Goal: Task Accomplishment & Management: Complete application form

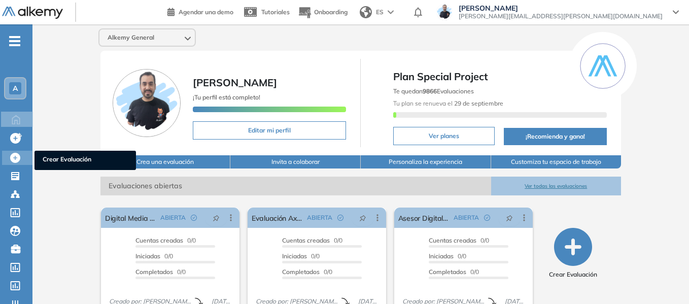
click at [59, 153] on ul "Crear Evaluación" at bounding box center [84, 160] width 101 height 19
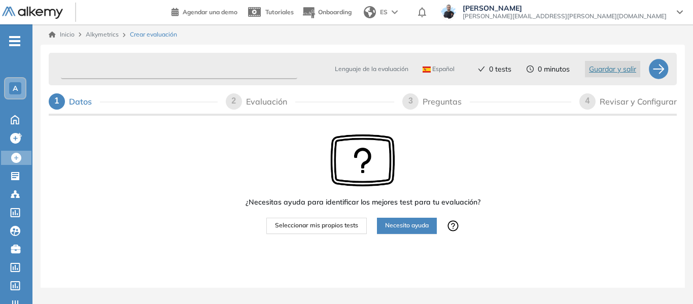
click at [164, 64] on input "text" at bounding box center [179, 69] width 236 height 20
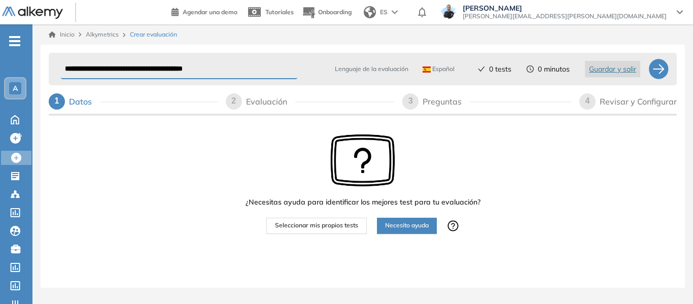
type input "**********"
click at [334, 230] on span "Seleccionar mis propios tests" at bounding box center [316, 226] width 83 height 10
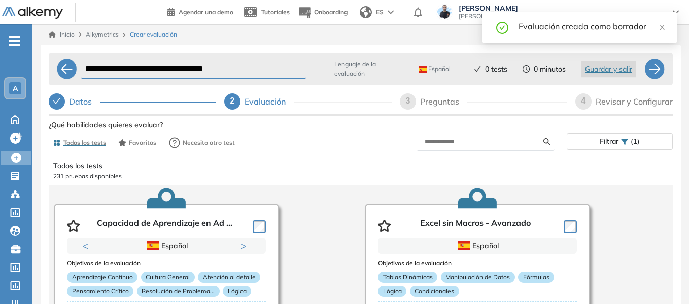
click at [434, 104] on div "Preguntas" at bounding box center [443, 101] width 47 height 16
select select "*****"
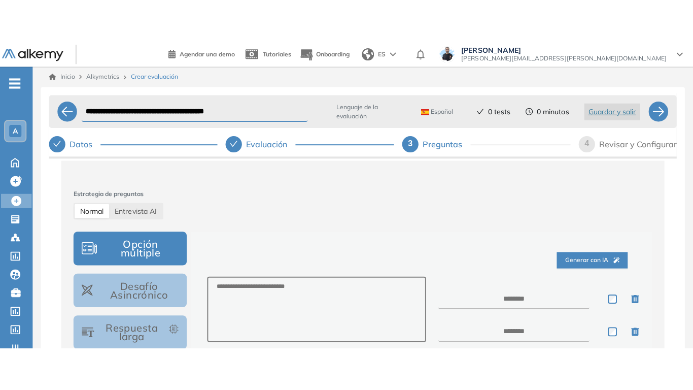
scroll to position [101, 0]
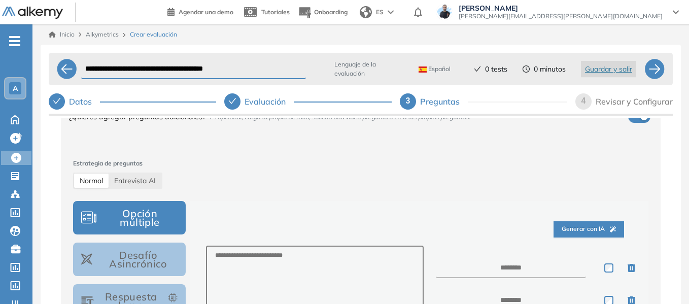
click at [244, 179] on div "Estrategia de preguntas Normal Entrevista AI" at bounding box center [360, 174] width 575 height 30
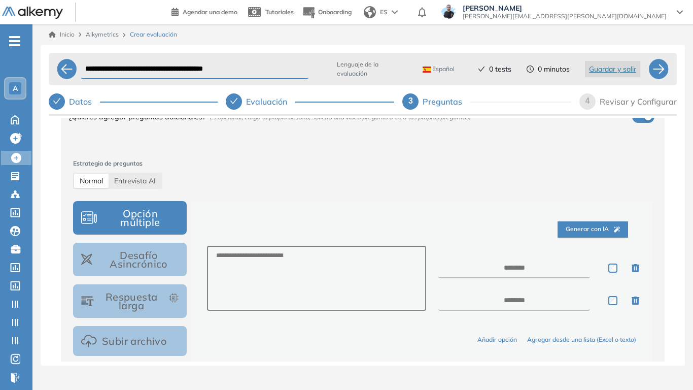
click at [146, 266] on button "Desafío Asincrónico" at bounding box center [130, 258] width 114 height 33
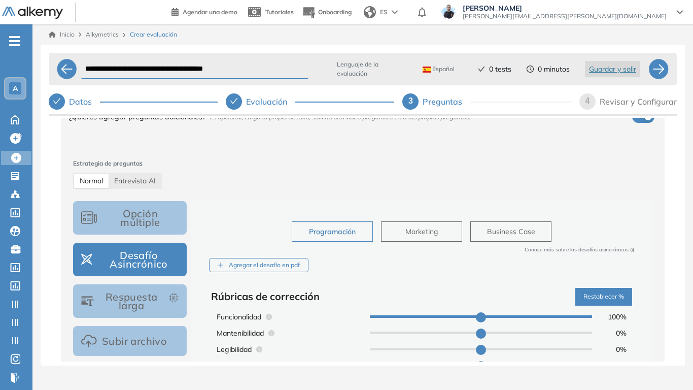
click at [423, 240] on button "Marketing" at bounding box center [421, 231] width 81 height 20
type input "**"
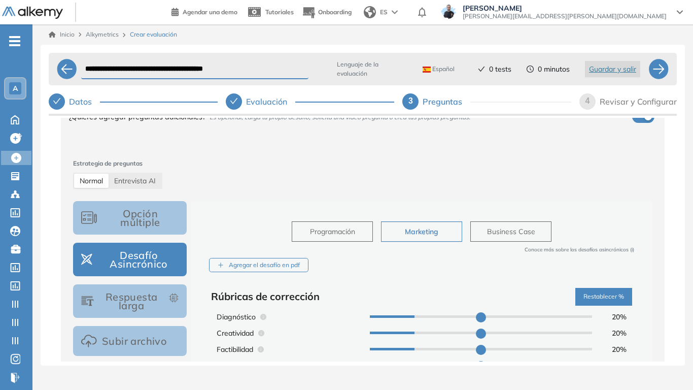
scroll to position [152, 0]
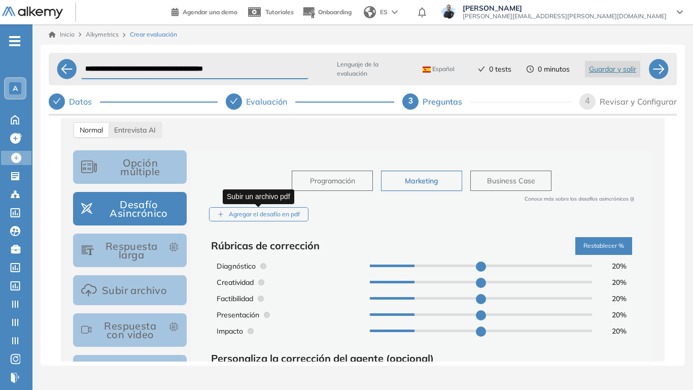
click at [276, 216] on div "Agregar el desafío en pdf" at bounding box center [258, 214] width 99 height 15
click at [0, 0] on input "Agregar el desafío en pdf" at bounding box center [0, 0] width 0 height 0
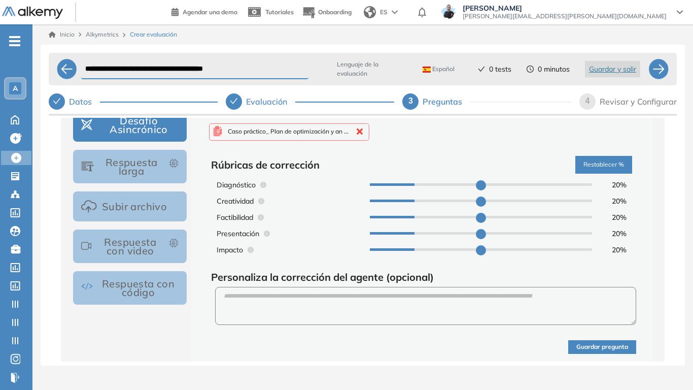
scroll to position [254, 0]
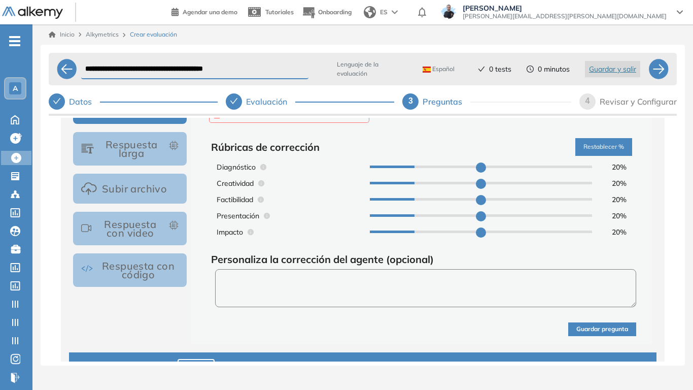
click at [313, 282] on textarea at bounding box center [425, 288] width 421 height 38
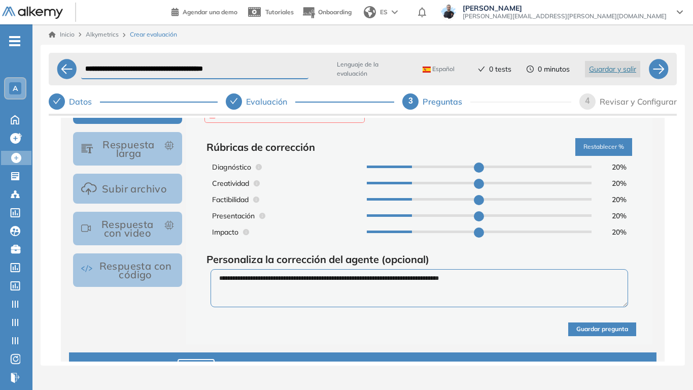
type textarea "**********"
click at [599, 333] on button "Guardar pregunta" at bounding box center [602, 329] width 68 height 14
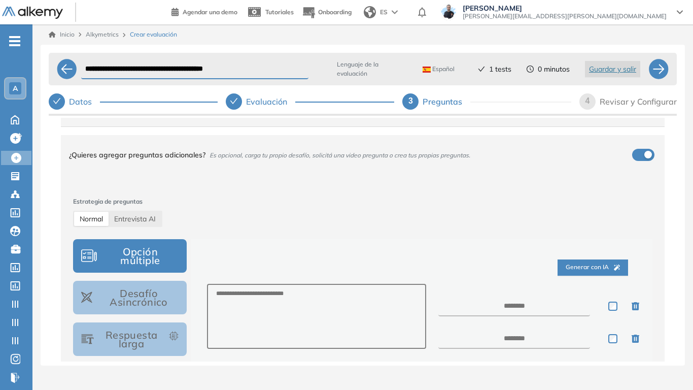
scroll to position [0, 0]
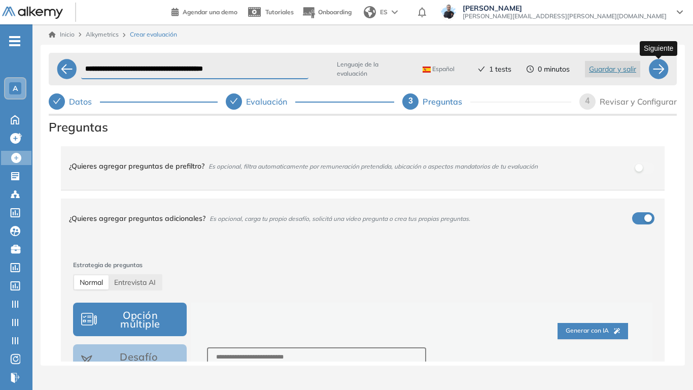
click at [661, 74] on div at bounding box center [658, 69] width 20 height 20
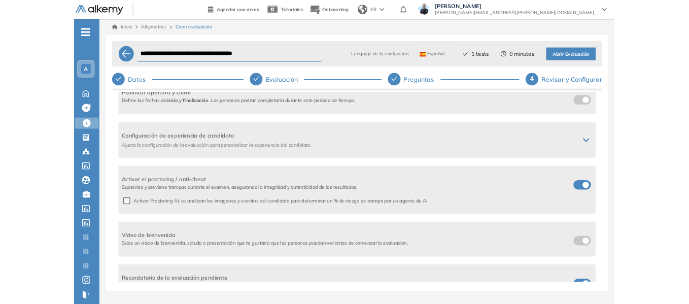
scroll to position [251, 0]
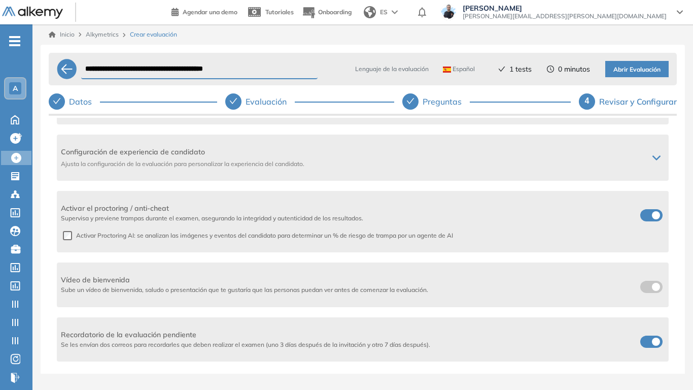
click at [641, 74] on span "Abrir Evaluación" at bounding box center [636, 70] width 47 height 10
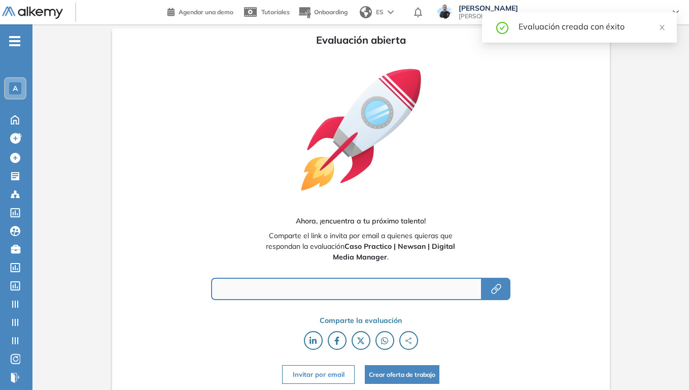
type input "**********"
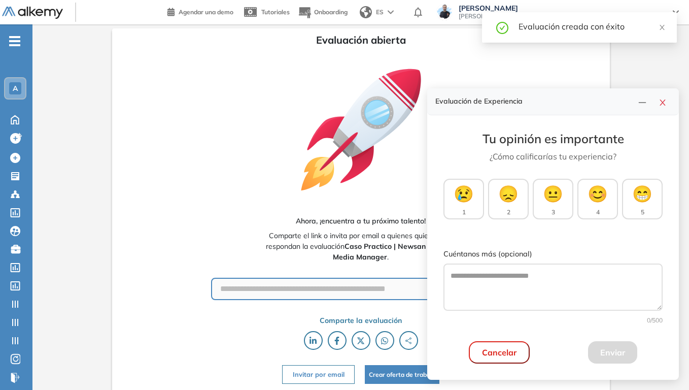
click at [498, 286] on div "Tu opinión es importante ¿Cómo calificarías tu experiencia? 😢 1 😞 2 😐 3 😊 4 😁 5…" at bounding box center [553, 247] width 252 height 264
click at [663, 102] on icon "close" at bounding box center [662, 102] width 6 height 6
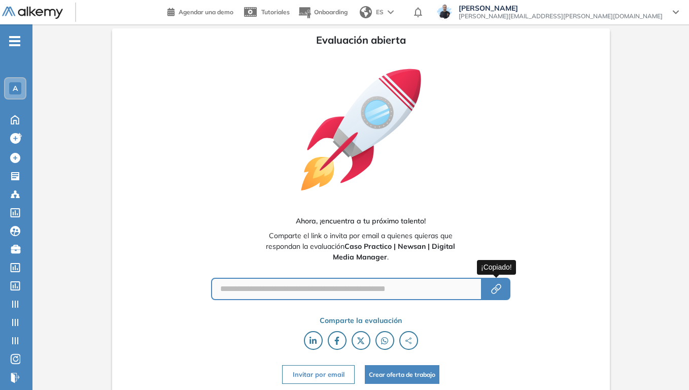
click at [505, 290] on button "button" at bounding box center [496, 288] width 28 height 22
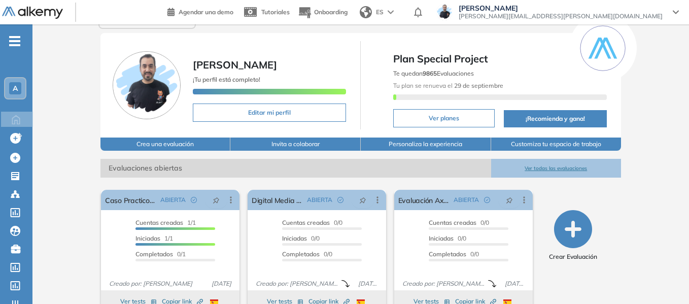
scroll to position [17, 0]
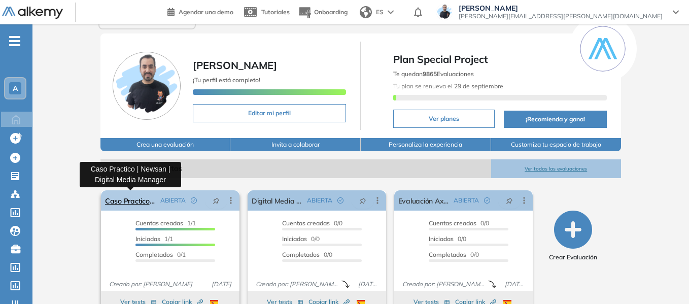
click at [136, 201] on link "Caso Practico | Newsan | Digital Media Manager" at bounding box center [130, 200] width 51 height 20
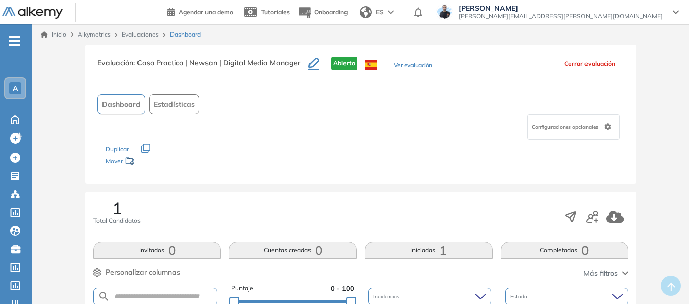
click at [56, 34] on link "Inicio" at bounding box center [54, 34] width 26 height 9
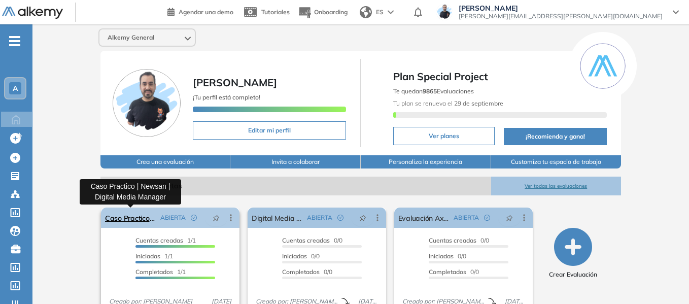
click at [140, 218] on link "Caso Practico | Newsan | Digital Media Manager" at bounding box center [130, 217] width 51 height 20
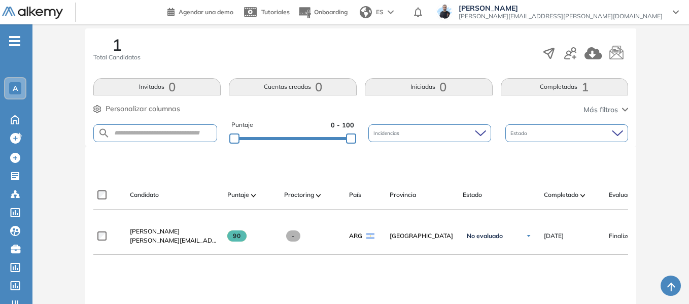
scroll to position [178, 0]
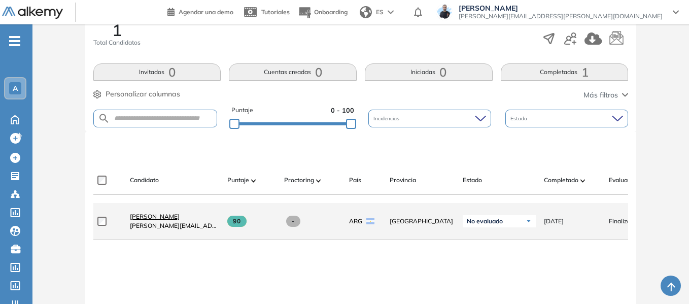
click at [153, 220] on span "[PERSON_NAME]" at bounding box center [155, 217] width 50 height 8
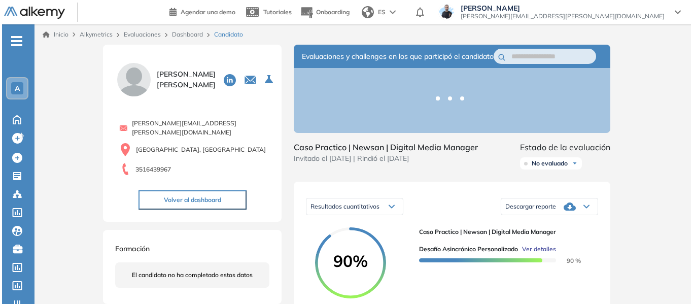
scroll to position [152, 0]
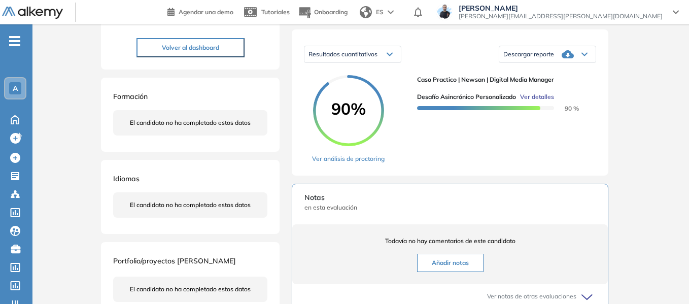
click at [546, 101] on span "Ver detalles" at bounding box center [537, 96] width 34 height 9
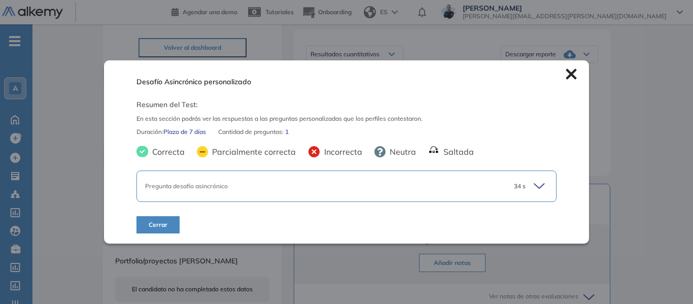
click at [534, 189] on icon at bounding box center [541, 186] width 14 height 14
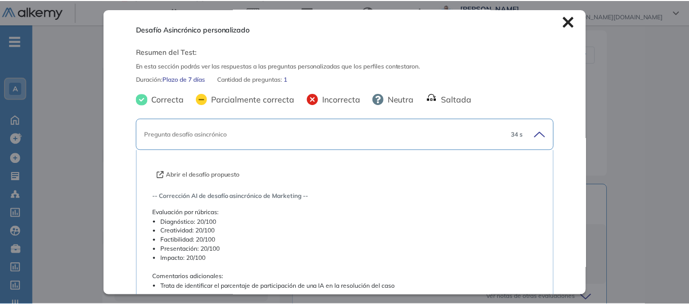
scroll to position [0, 0]
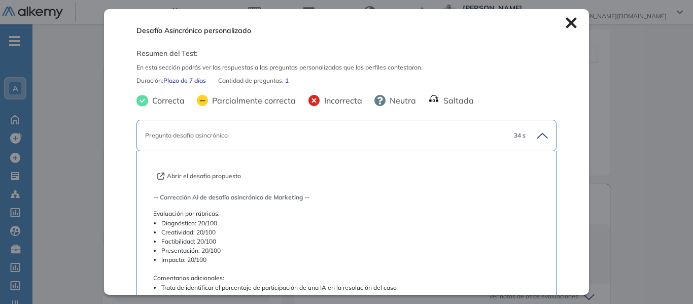
click at [566, 24] on icon at bounding box center [571, 23] width 11 height 11
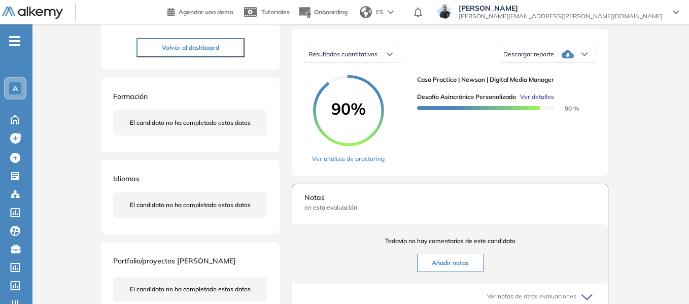
click at [584, 56] on icon at bounding box center [584, 54] width 6 height 4
click at [564, 72] on li "Descargar informe completo" at bounding box center [541, 66] width 75 height 10
